Goal: Transaction & Acquisition: Subscribe to service/newsletter

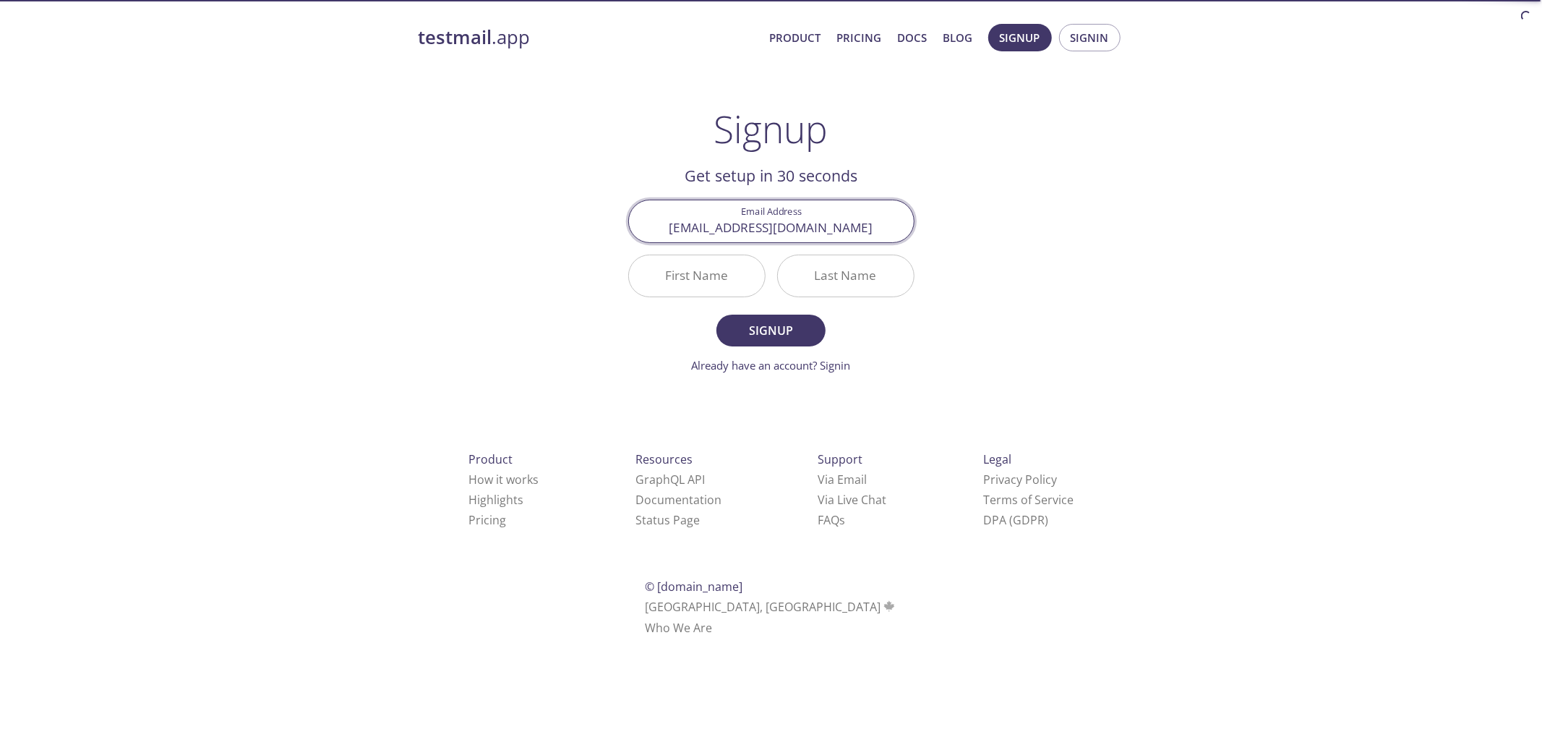
click at [752, 205] on input "[EMAIL_ADDRESS][DOMAIN_NAME]" at bounding box center [771, 220] width 285 height 41
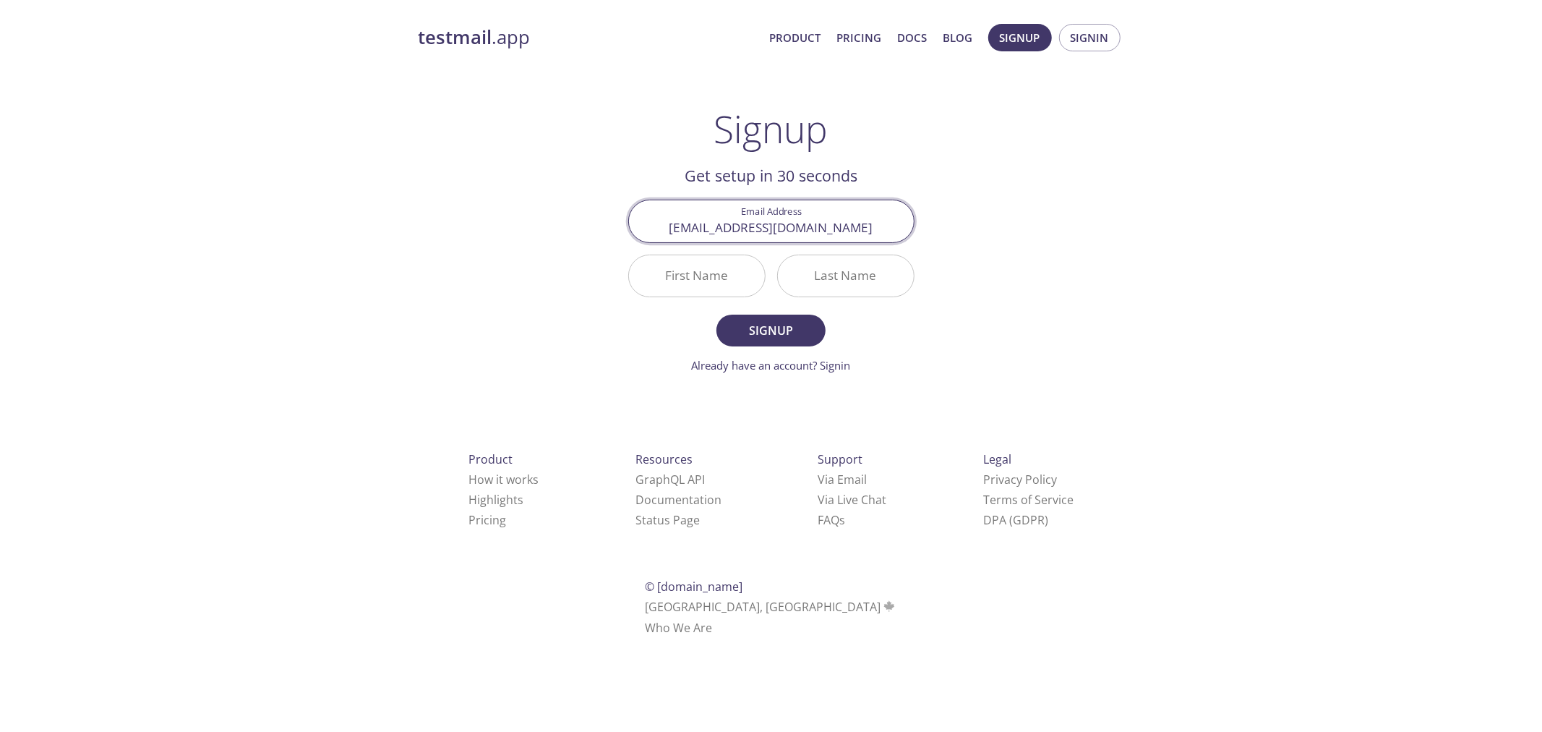
type input "[EMAIL_ADDRESS][DOMAIN_NAME]"
click at [703, 271] on input "First Name" at bounding box center [697, 275] width 136 height 41
type input "[PERSON_NAME]"
click at [834, 258] on input "Last Name" at bounding box center [846, 275] width 136 height 41
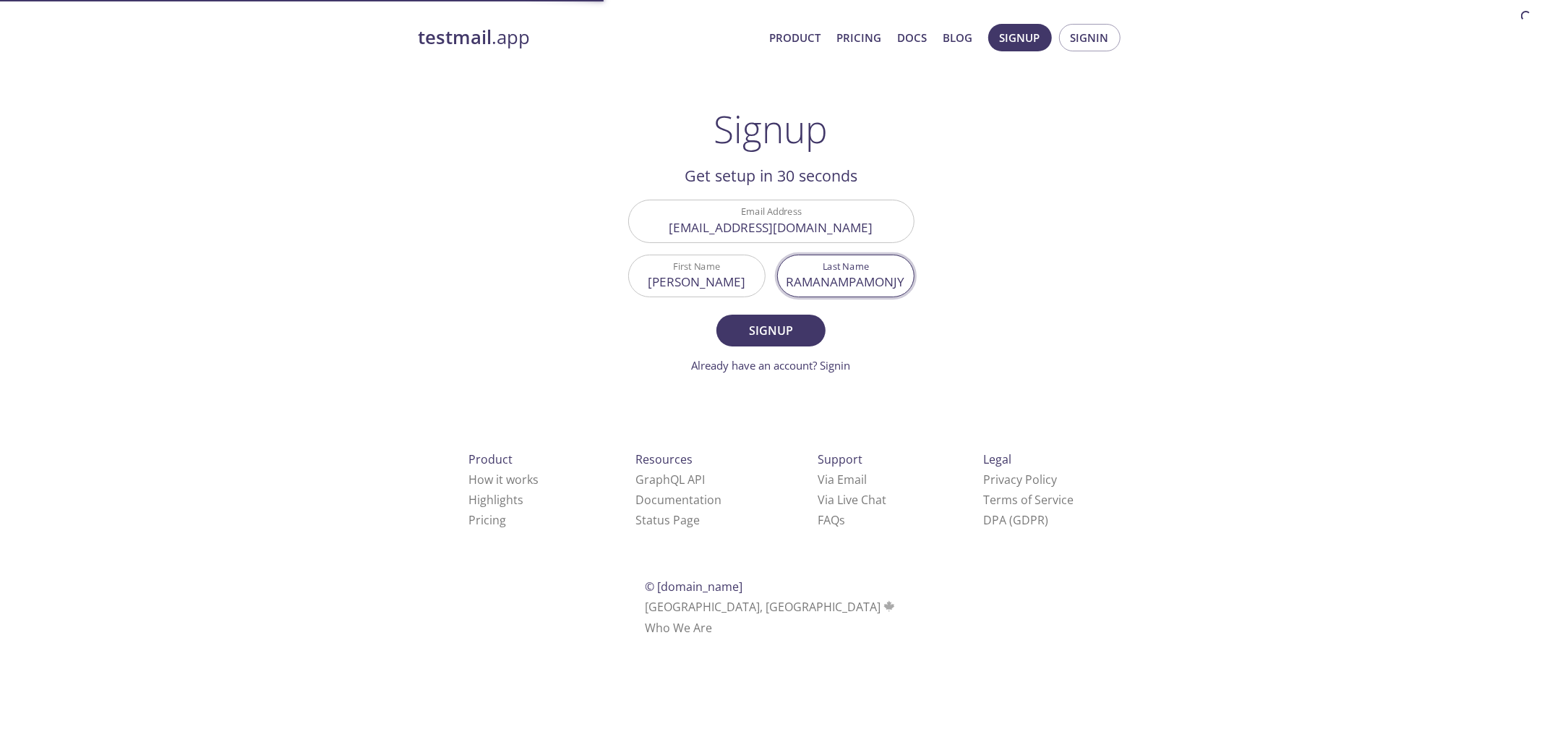
type input "RAMANAMPAMONJY"
click at [717, 315] on button "Signup" at bounding box center [771, 331] width 108 height 32
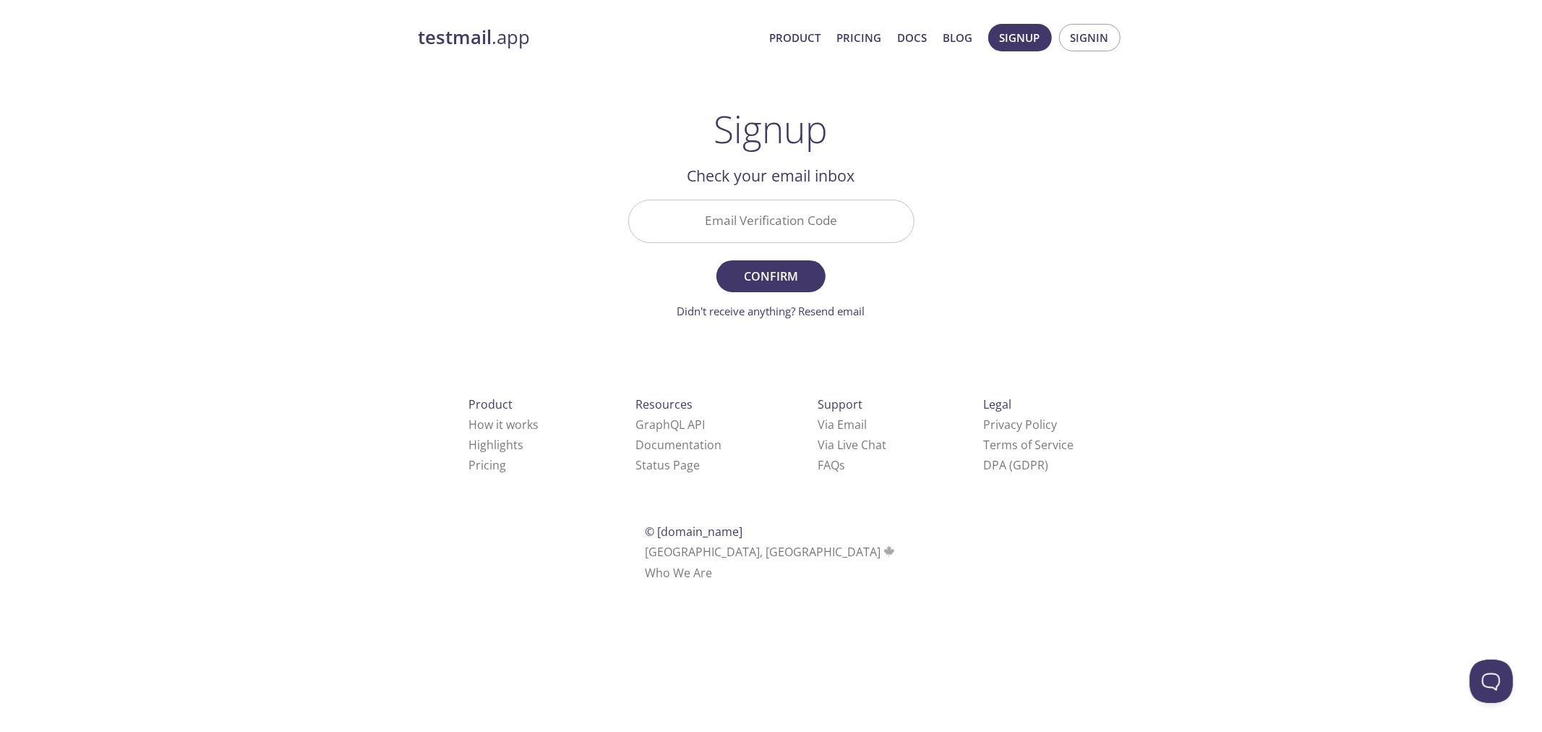
click at [769, 208] on input "Email Verification Code" at bounding box center [771, 220] width 285 height 41
paste input "571LU18"
type input "571LU18"
click at [752, 266] on span "Confirm" at bounding box center [770, 276] width 77 height 20
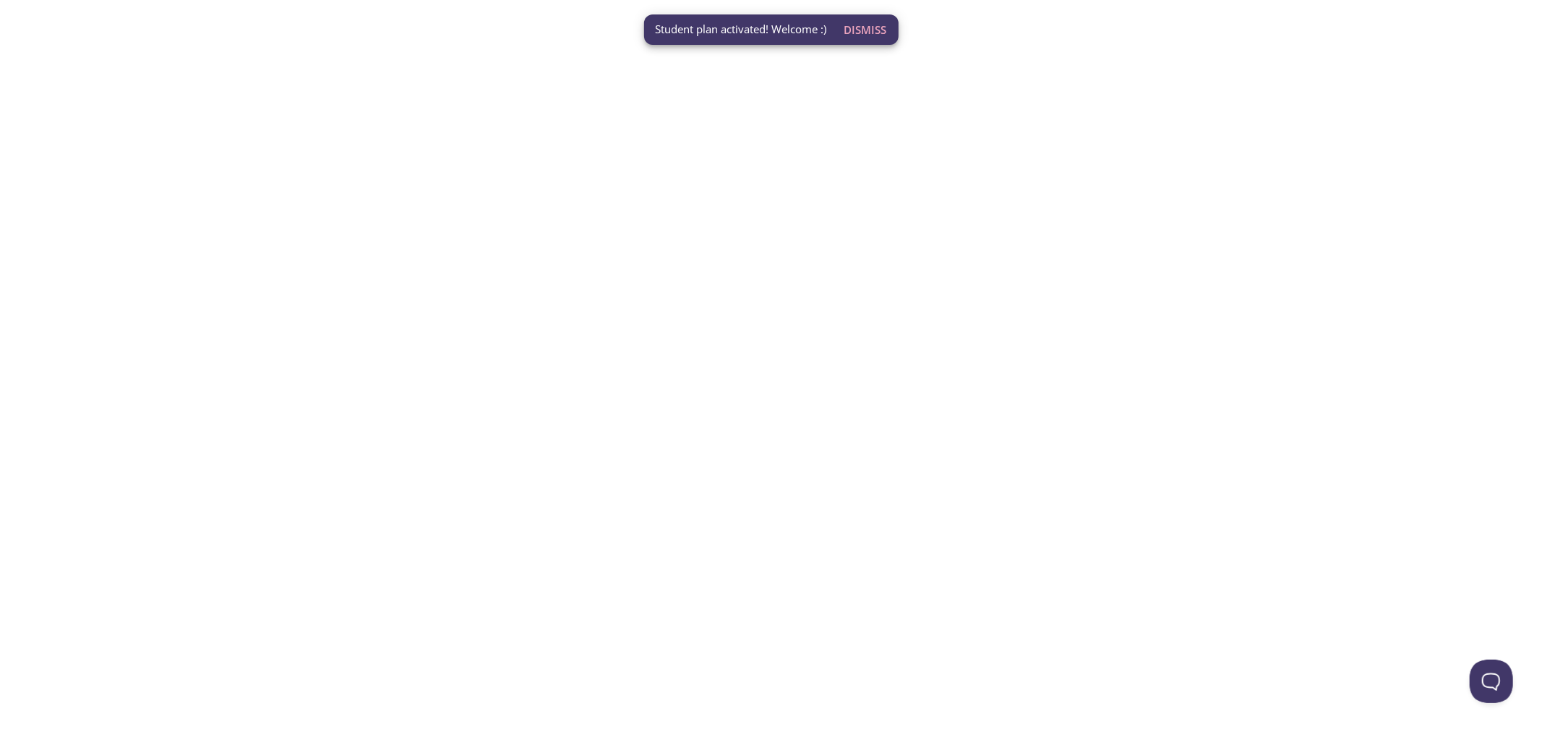
click at [846, 27] on span "Dismiss" at bounding box center [866, 29] width 43 height 19
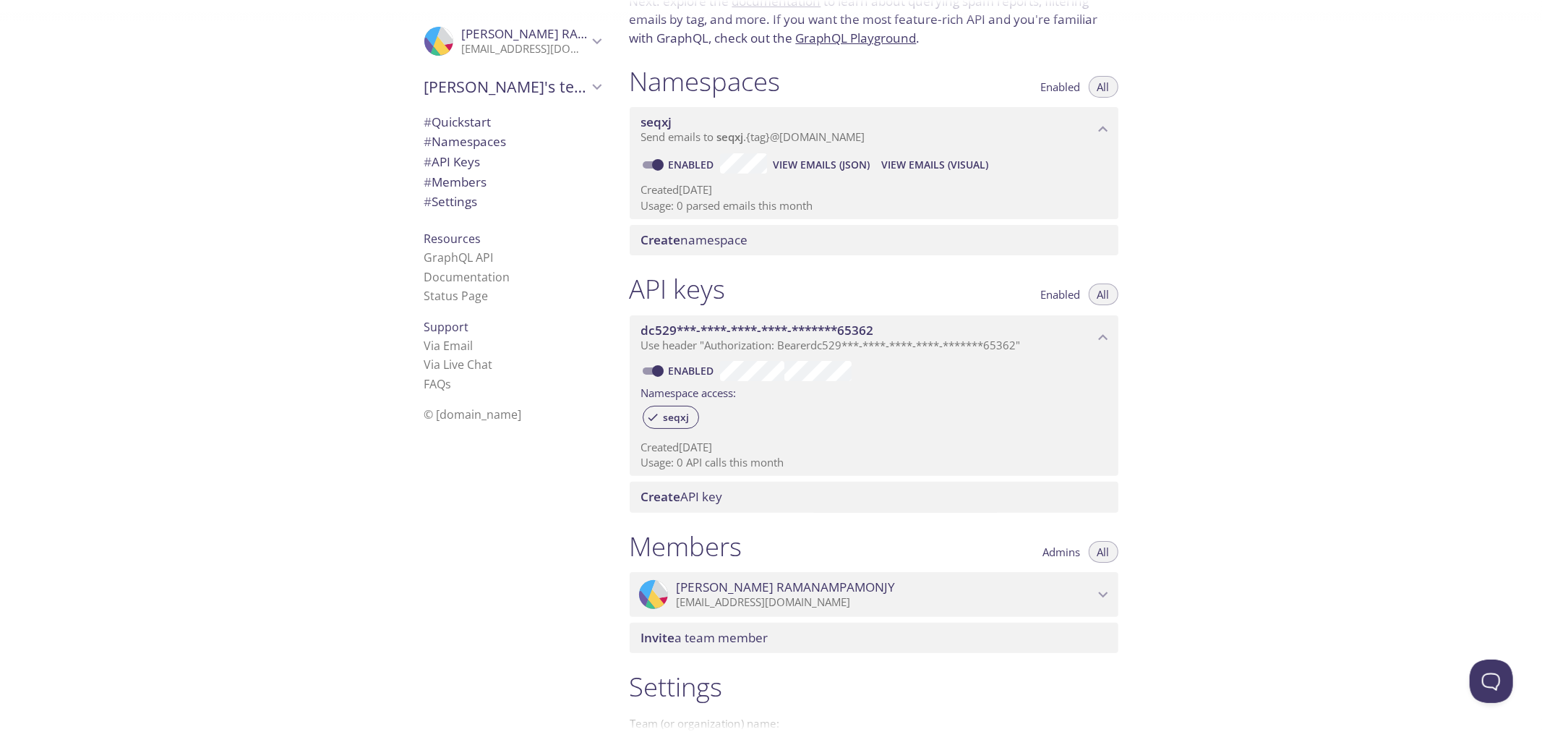
scroll to position [114, 0]
click at [448, 249] on link "GraphQL API" at bounding box center [458, 257] width 69 height 16
